Goal: Information Seeking & Learning: Find specific page/section

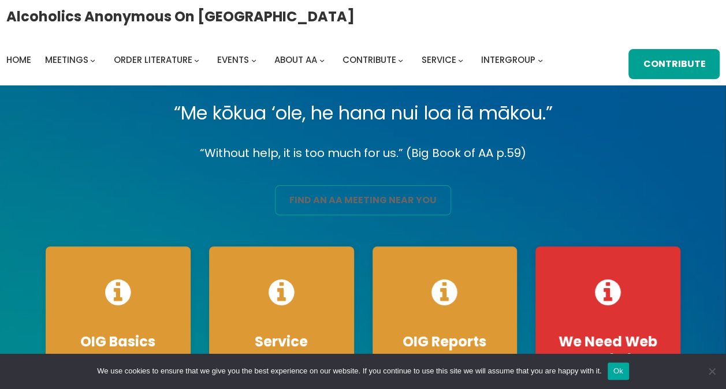
click at [341, 198] on link "find an aa meeting near you" at bounding box center [363, 200] width 176 height 30
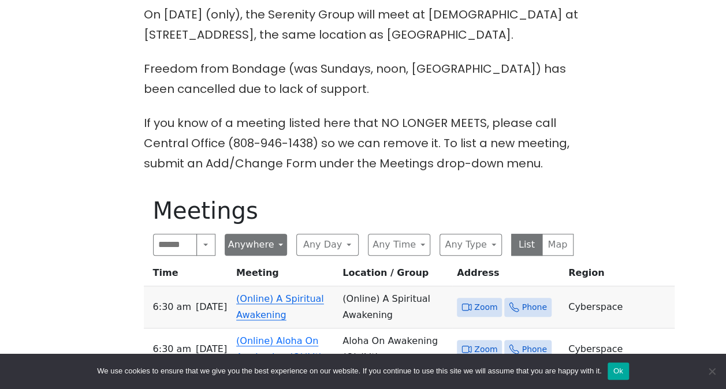
scroll to position [347, 0]
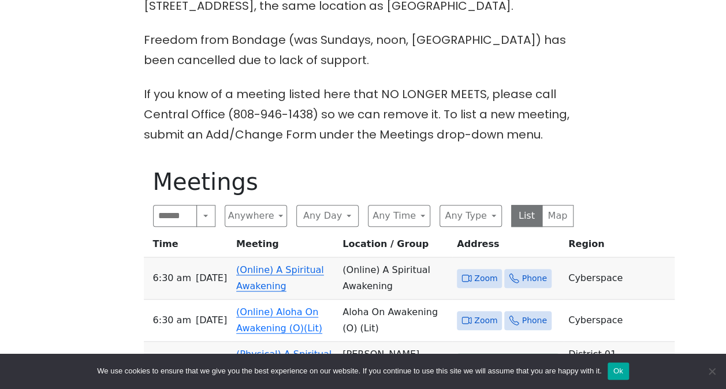
click at [275, 274] on link "(Online) A Spiritual Awakening" at bounding box center [280, 278] width 88 height 27
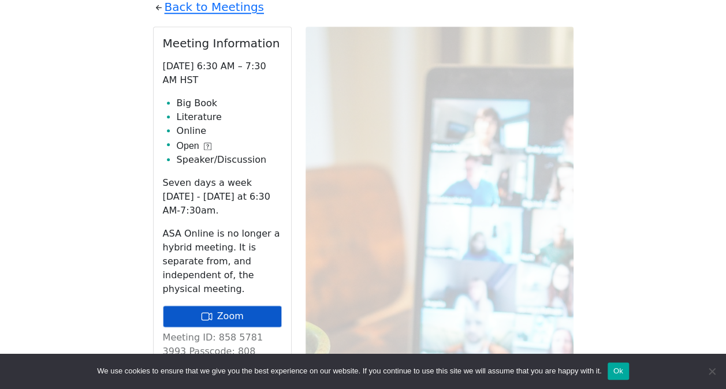
scroll to position [563, 0]
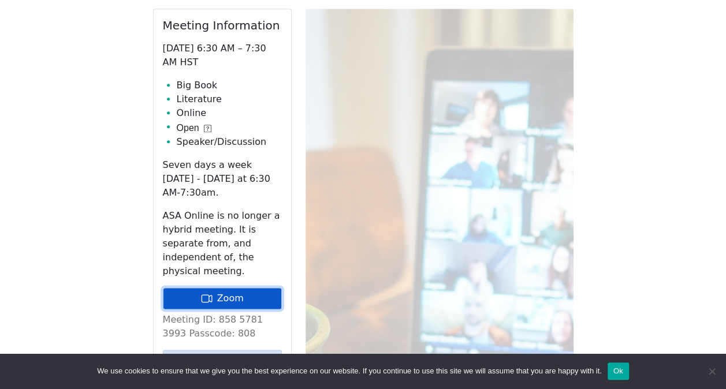
click at [252, 288] on link "Zoom" at bounding box center [222, 299] width 119 height 22
